Goal: Navigation & Orientation: Find specific page/section

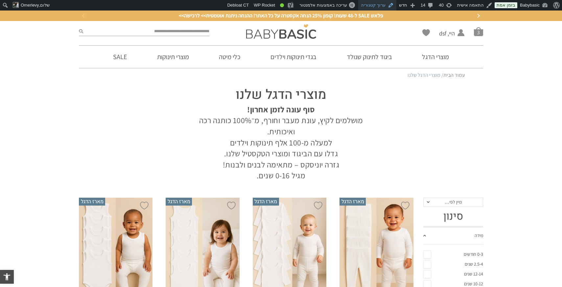
click at [384, 6] on link "ערוך קטגוריה" at bounding box center [377, 5] width 38 height 11
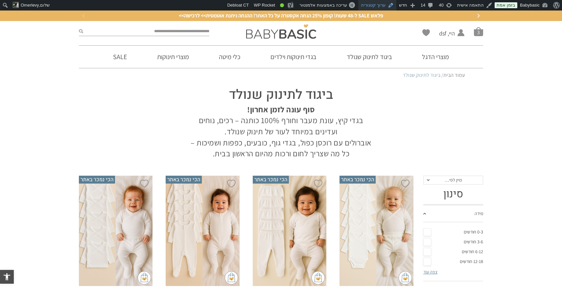
click at [379, 1] on link "ערוך קטגוריה" at bounding box center [377, 5] width 38 height 11
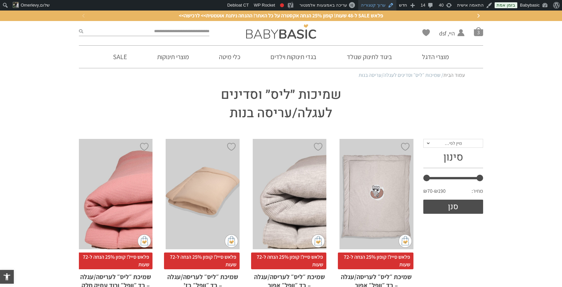
click at [380, 7] on link "ערוך קטגוריה" at bounding box center [377, 5] width 38 height 11
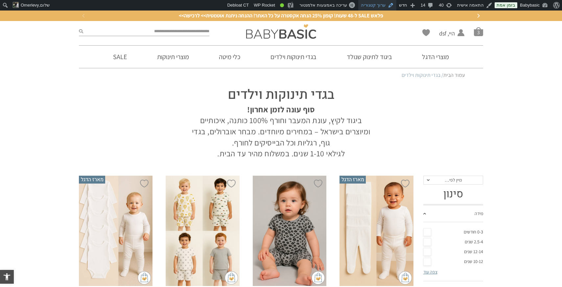
click at [381, 4] on link "ערוך קטגוריה" at bounding box center [377, 5] width 38 height 11
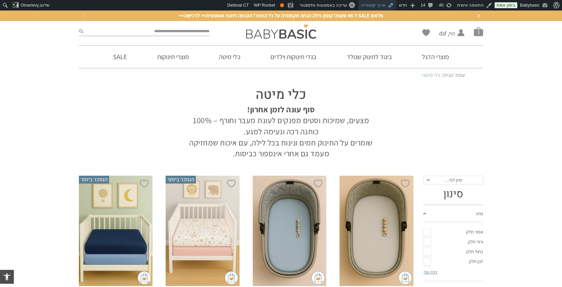
click at [380, 4] on link "ערוך קטגוריה" at bounding box center [377, 5] width 38 height 11
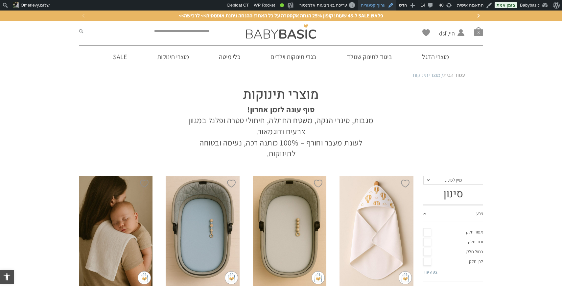
click at [386, 4] on link "ערוך קטגוריה" at bounding box center [377, 5] width 38 height 11
